Goal: Information Seeking & Learning: Obtain resource

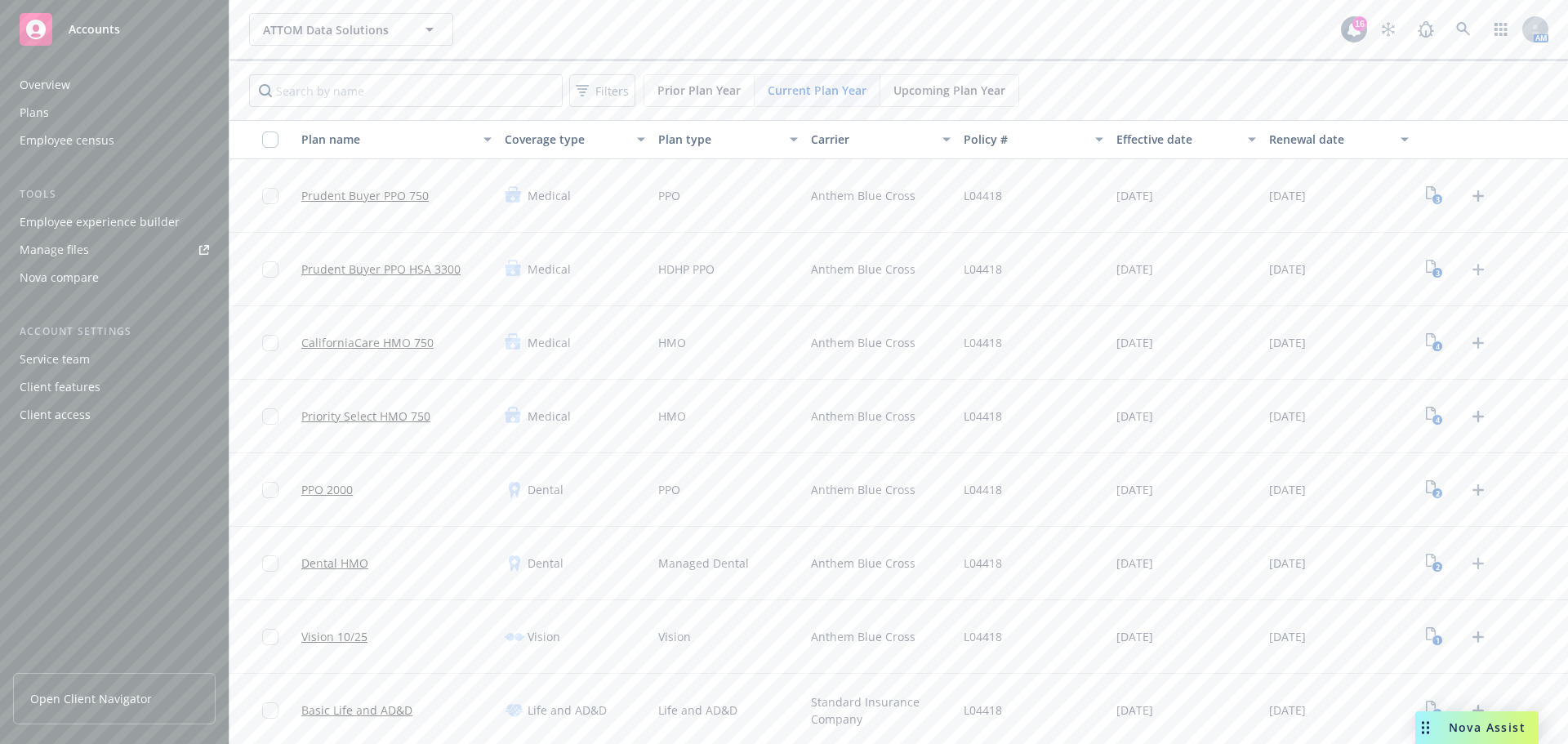
click at [113, 704] on span "Open Client Navigator" at bounding box center [90, 699] width 121 height 17
click at [69, 226] on div "Employee experience builder" at bounding box center [99, 222] width 160 height 26
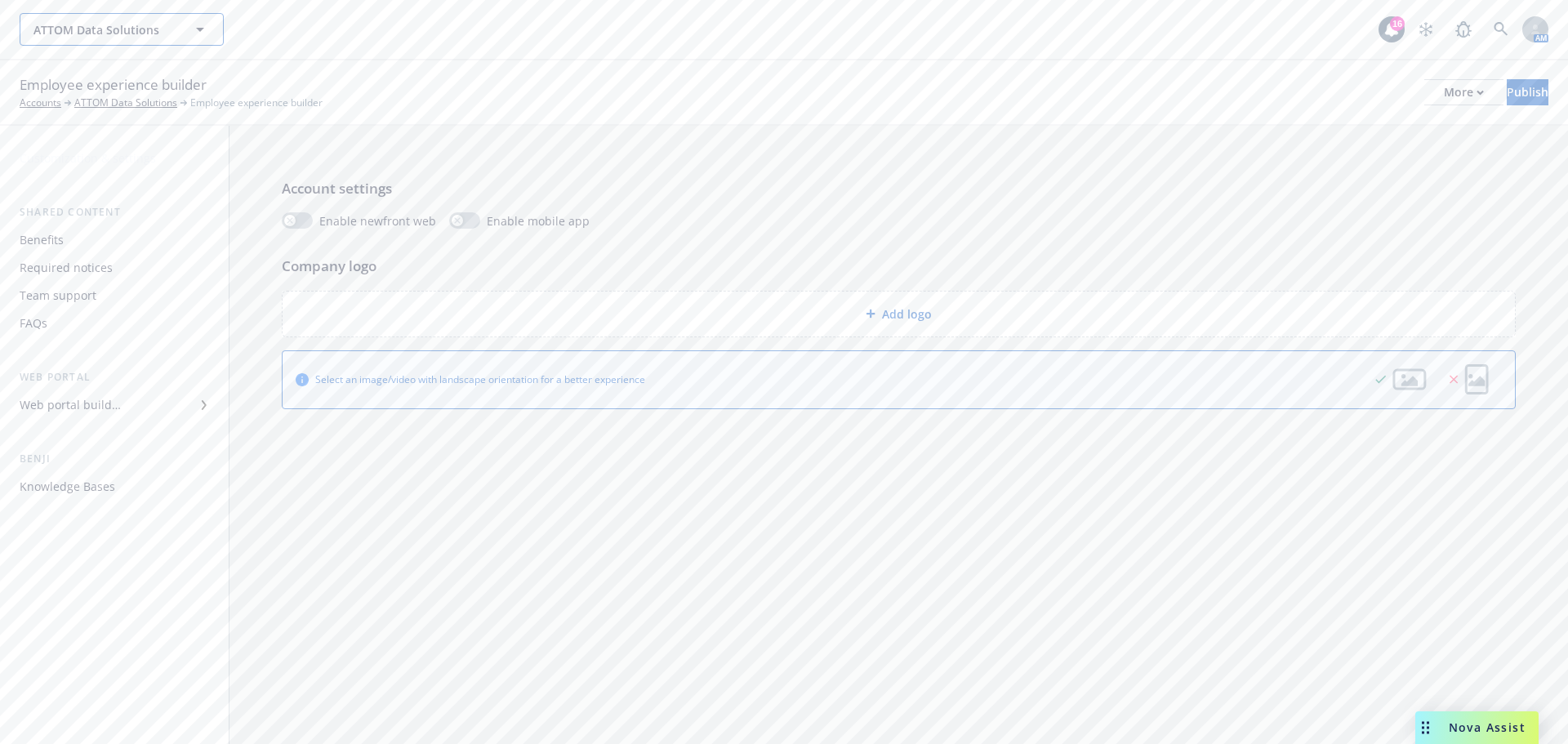
click at [207, 44] on button "ATTOM Data Solutions" at bounding box center [121, 29] width 204 height 33
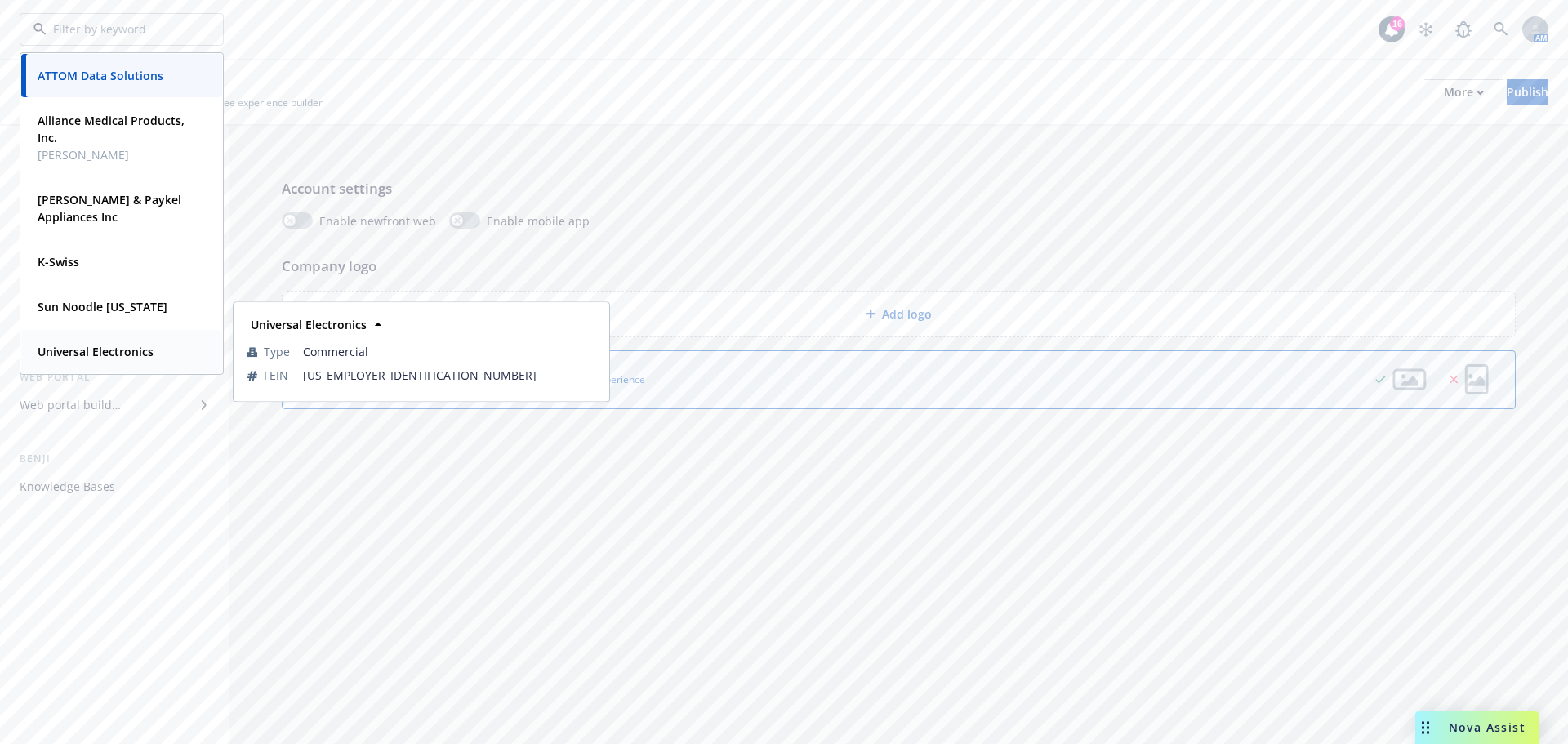
click at [99, 357] on strong "Universal Electronics" at bounding box center [95, 351] width 116 height 16
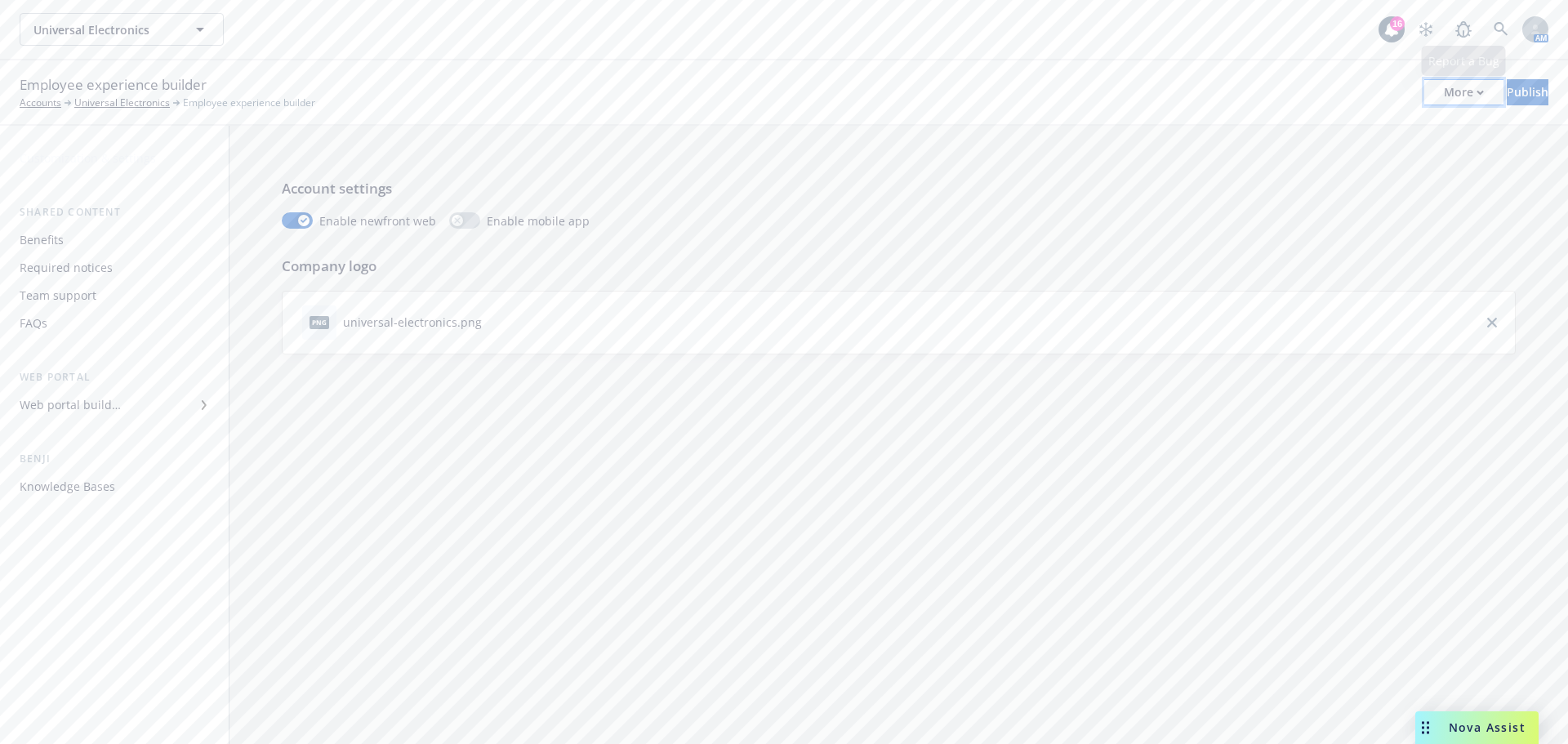
click at [1444, 87] on div "More" at bounding box center [1464, 92] width 40 height 24
click at [1288, 155] on link "Copy portal link" at bounding box center [1329, 162] width 242 height 33
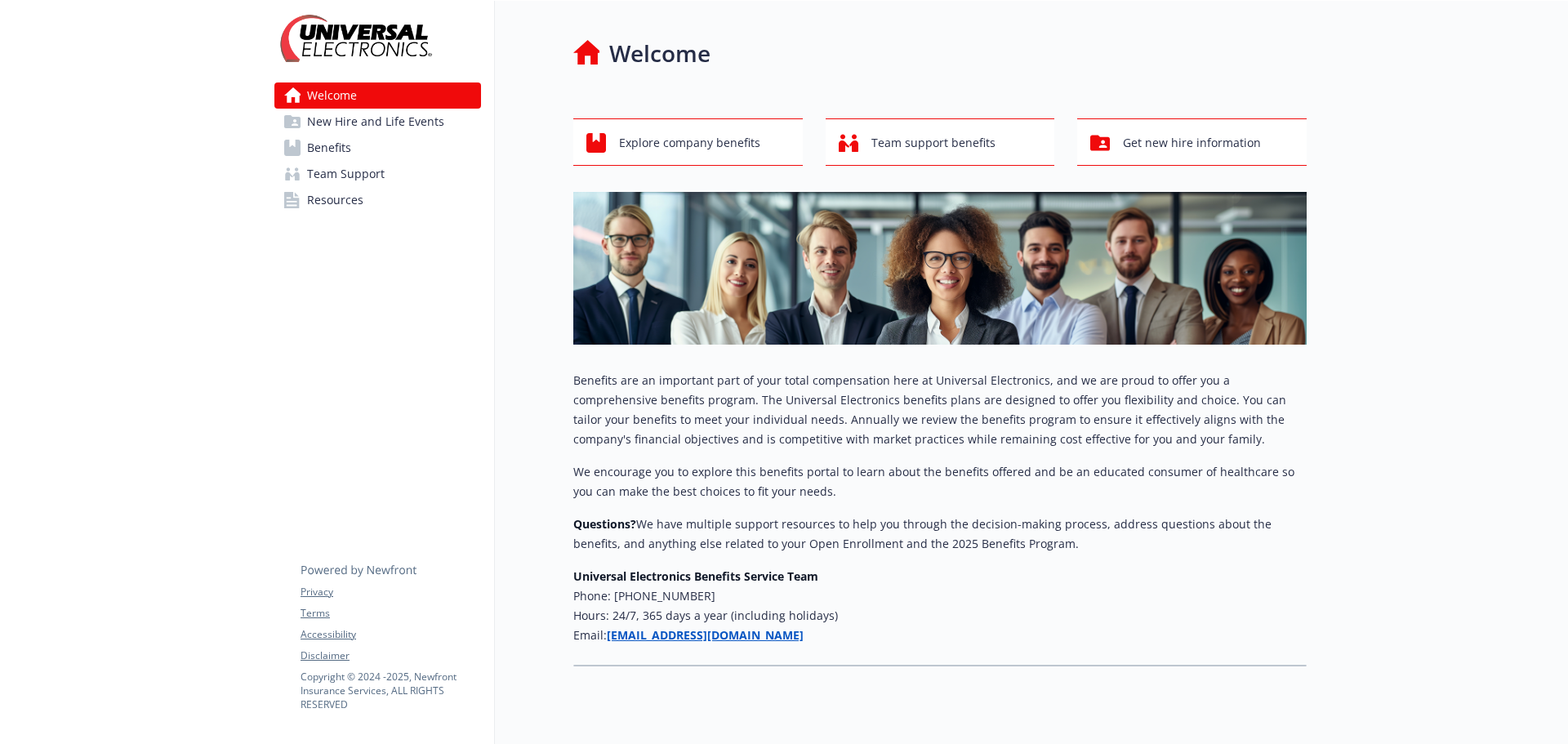
click at [346, 143] on span "Benefits" at bounding box center [329, 147] width 44 height 26
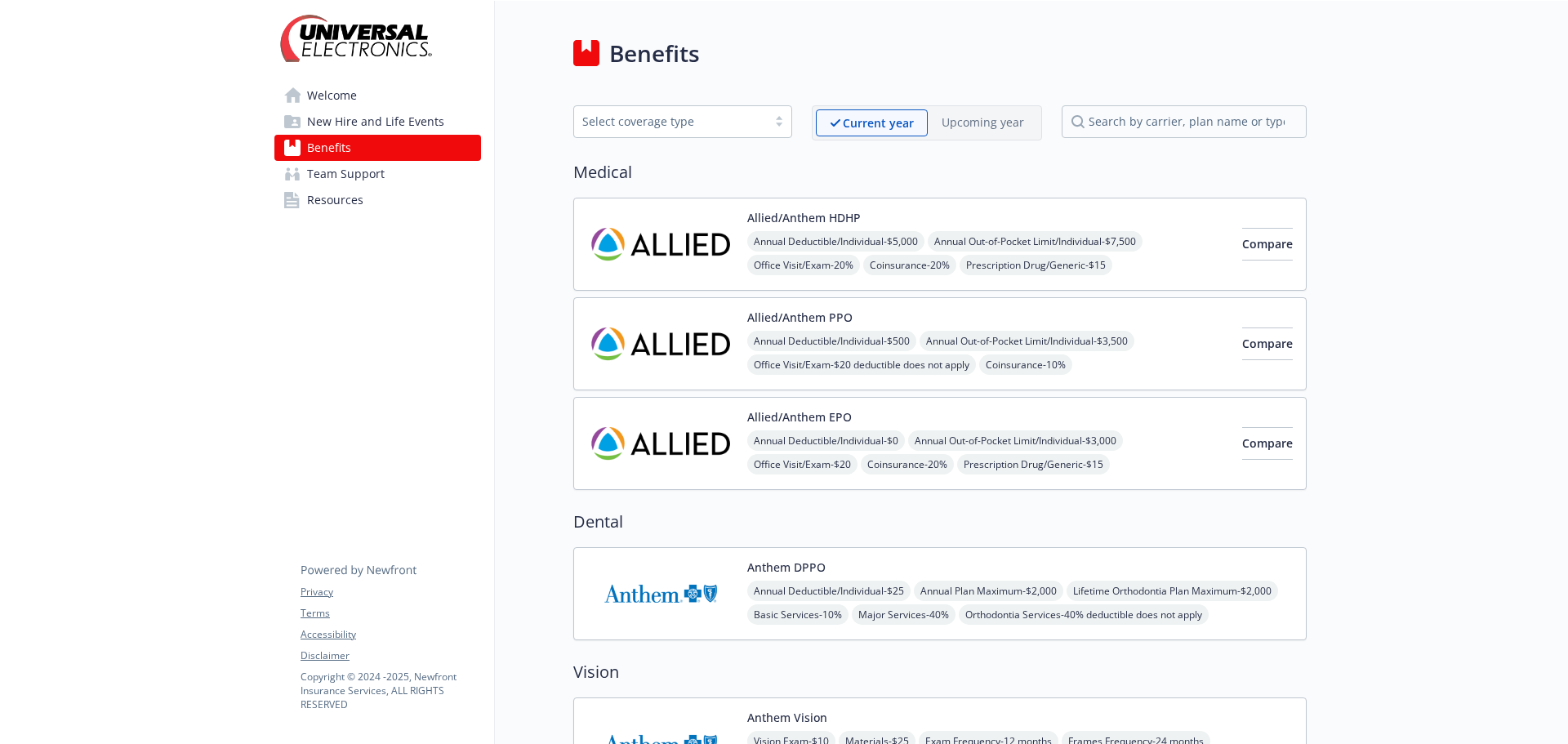
click at [343, 203] on span "Resources" at bounding box center [335, 200] width 56 height 26
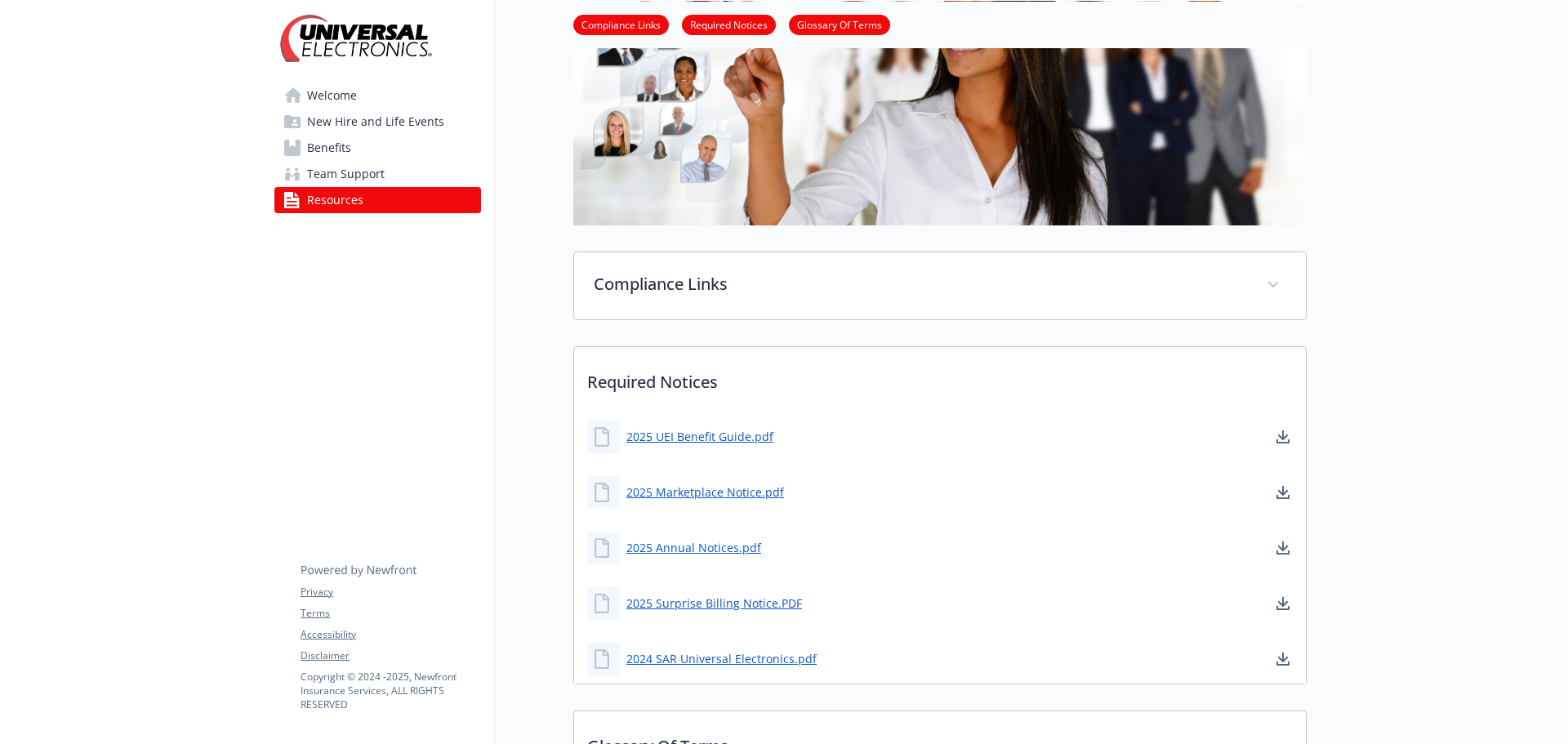
scroll to position [245, 0]
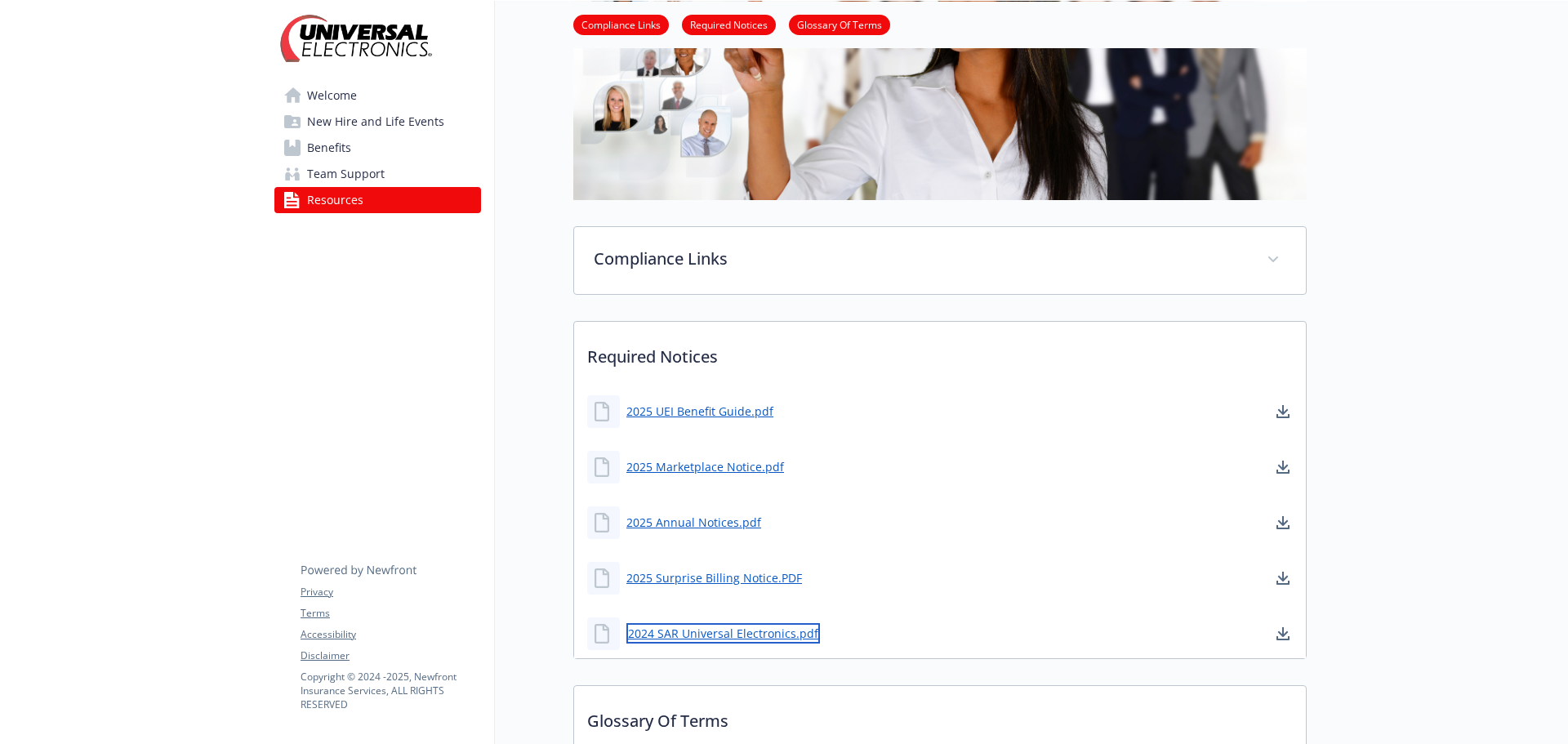
click at [702, 634] on link "2024 SAR Universal Electronics.pdf" at bounding box center [723, 634] width 193 height 20
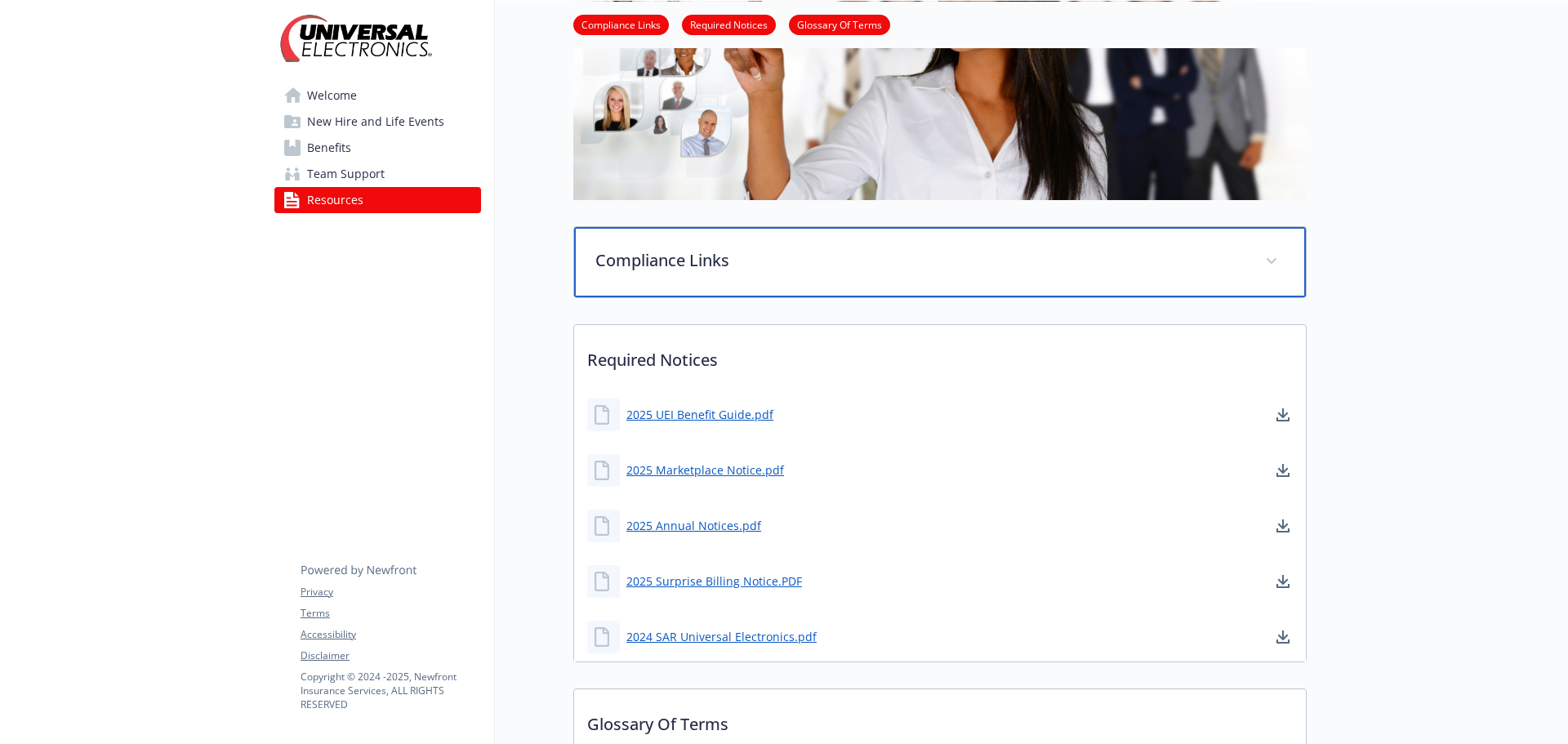
click at [666, 262] on p "Compliance Links" at bounding box center [920, 260] width 650 height 24
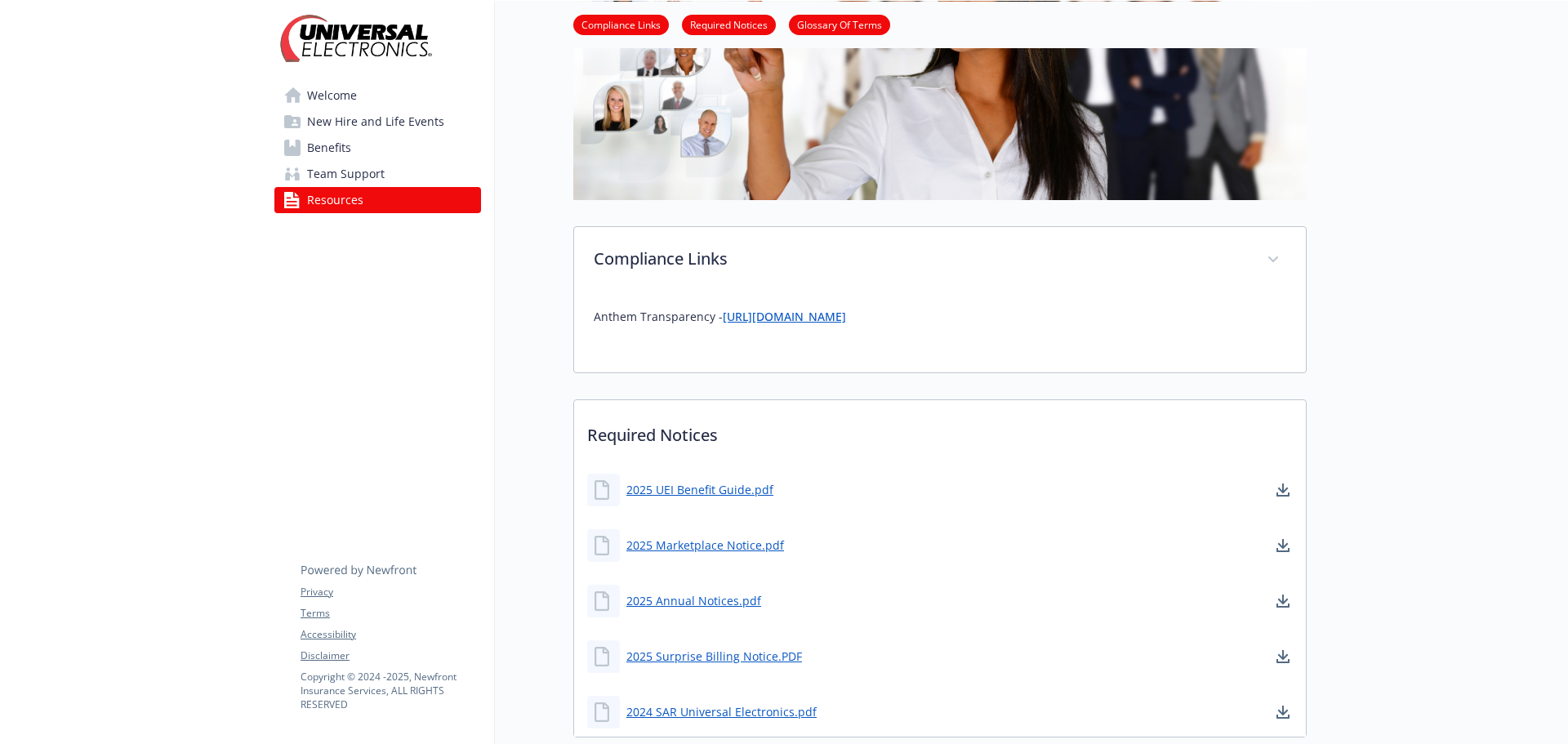
click at [846, 321] on link "https://www.anthem.com/machine-readable-file" at bounding box center [784, 316] width 123 height 16
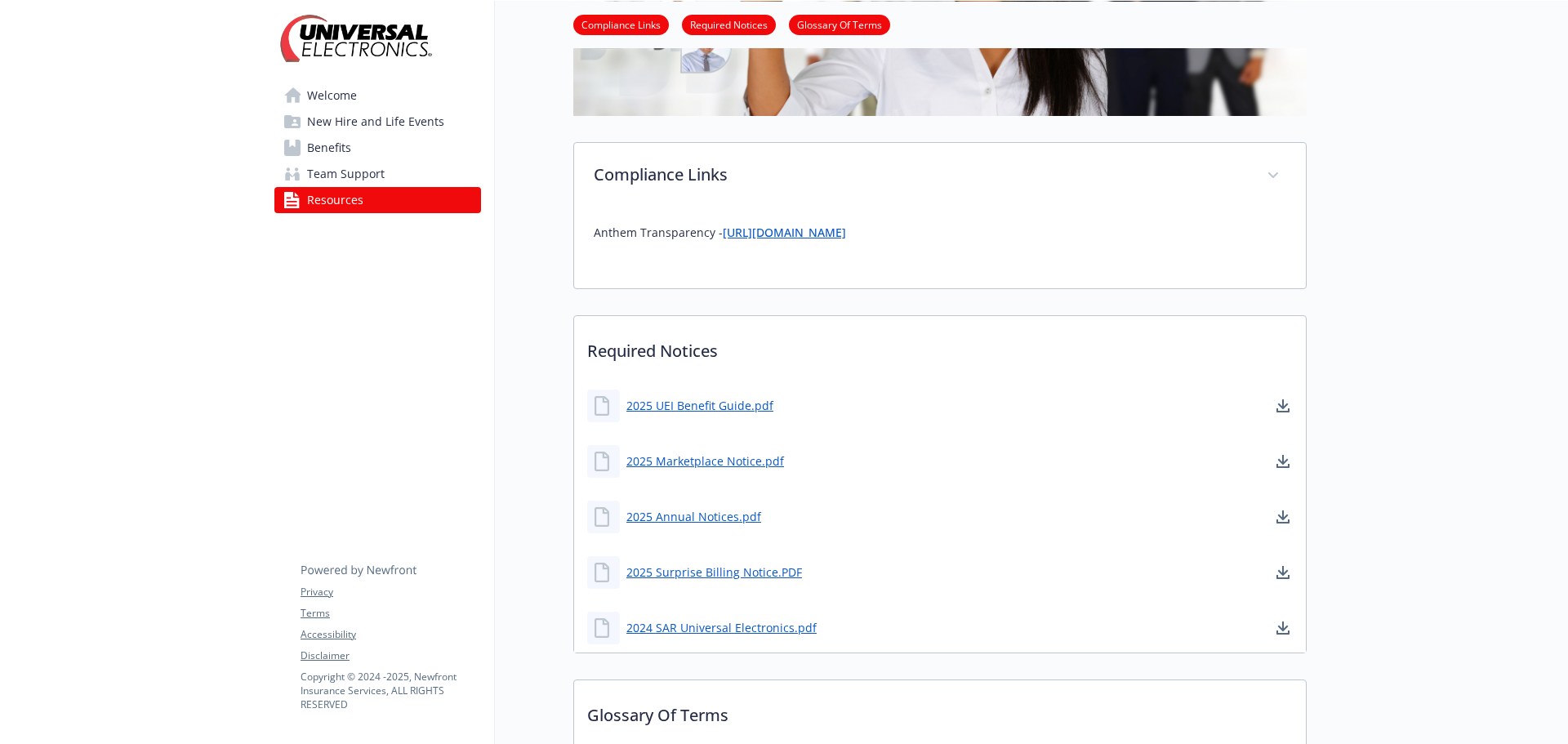
scroll to position [408, 0]
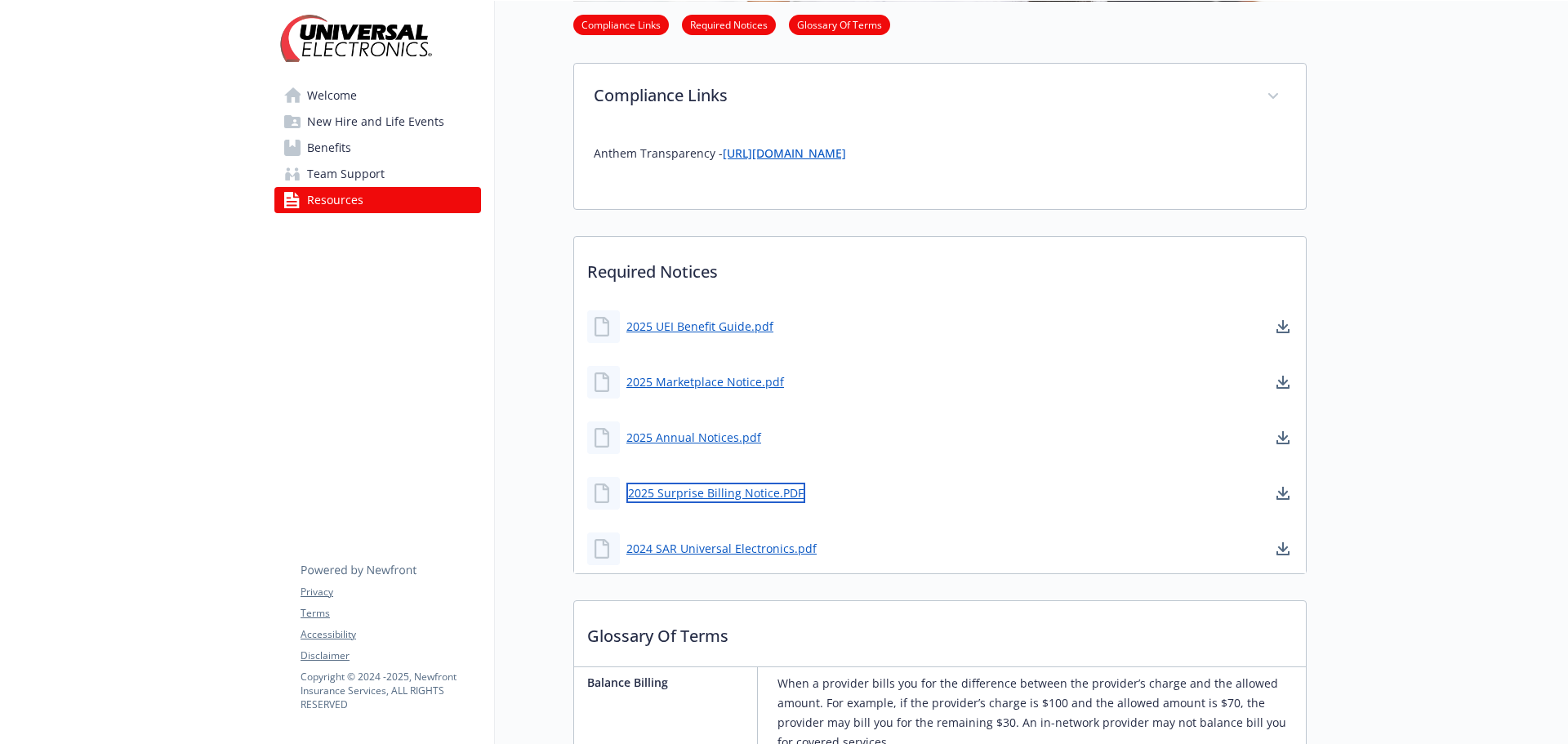
click at [680, 499] on link "2025 Surprise Billing Notice.PDF" at bounding box center [716, 493] width 179 height 20
click at [679, 433] on link "2025 Annual Notices.pdf" at bounding box center [695, 438] width 138 height 20
